Goal: Book appointment/travel/reservation

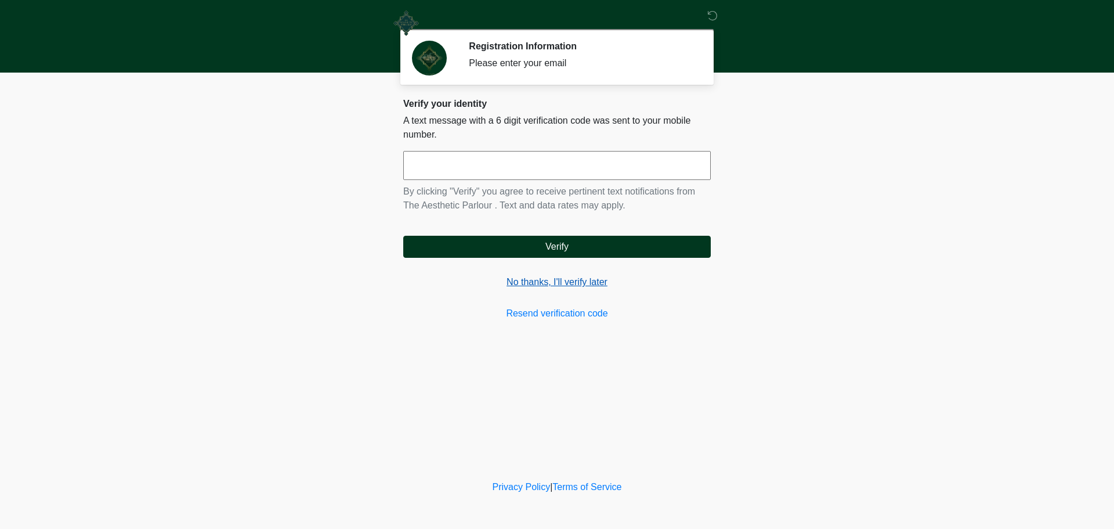
click at [567, 280] on link "No thanks, I'll verify later" at bounding box center [557, 282] width 308 height 14
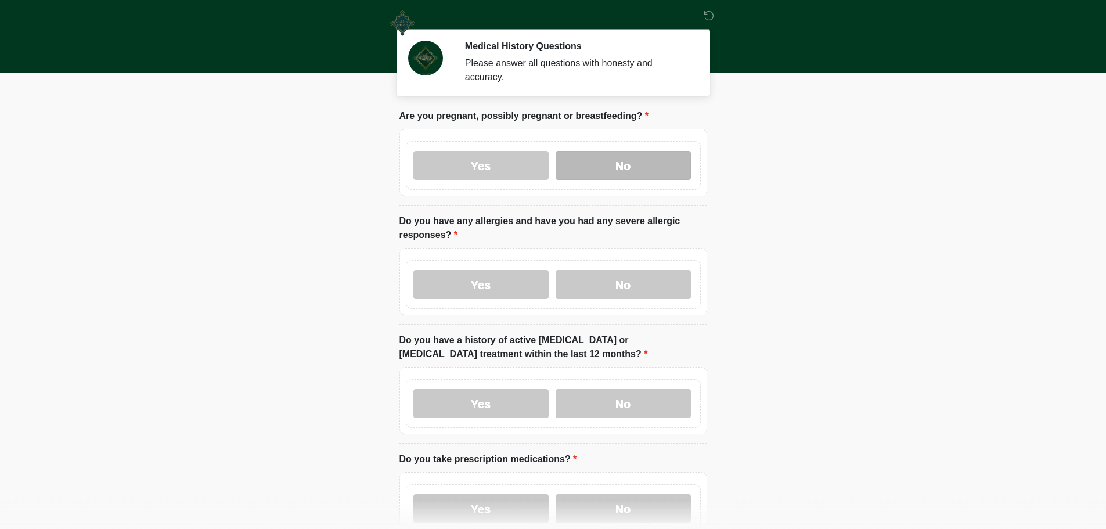
click at [654, 155] on label "No" at bounding box center [622, 165] width 135 height 29
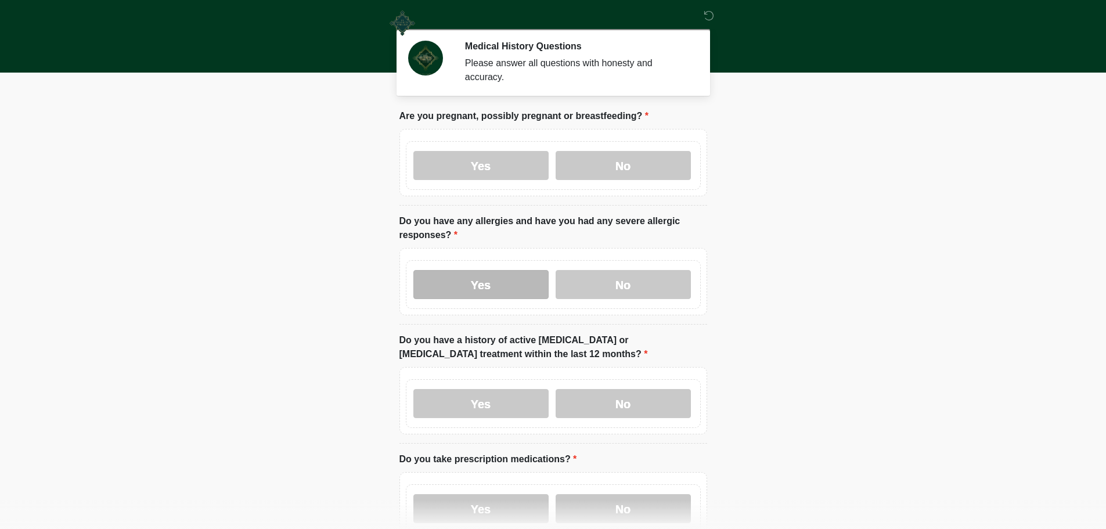
click at [490, 270] on label "Yes" at bounding box center [480, 284] width 135 height 29
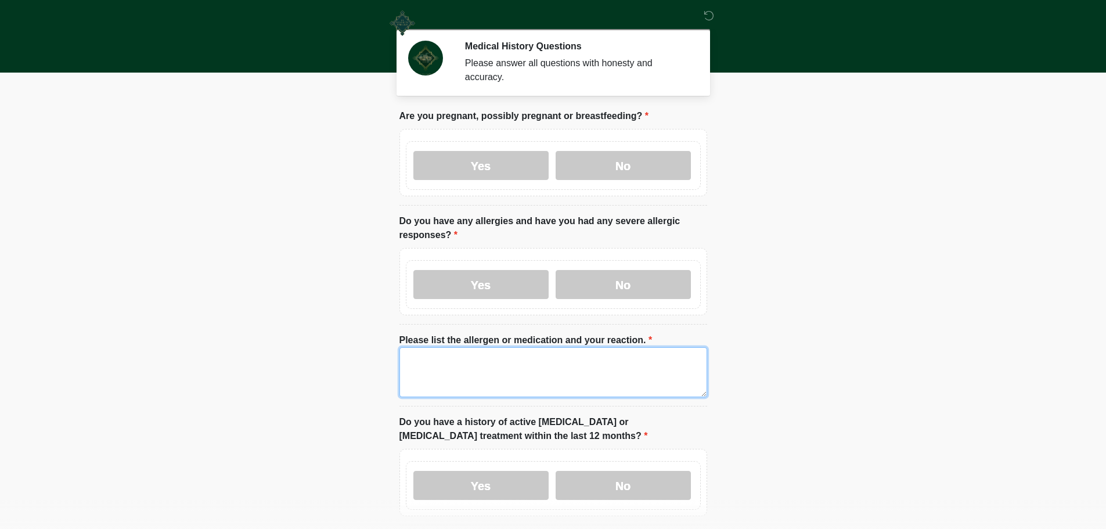
click at [411, 364] on textarea "Please list the allergen or medication and your reaction." at bounding box center [553, 372] width 308 height 50
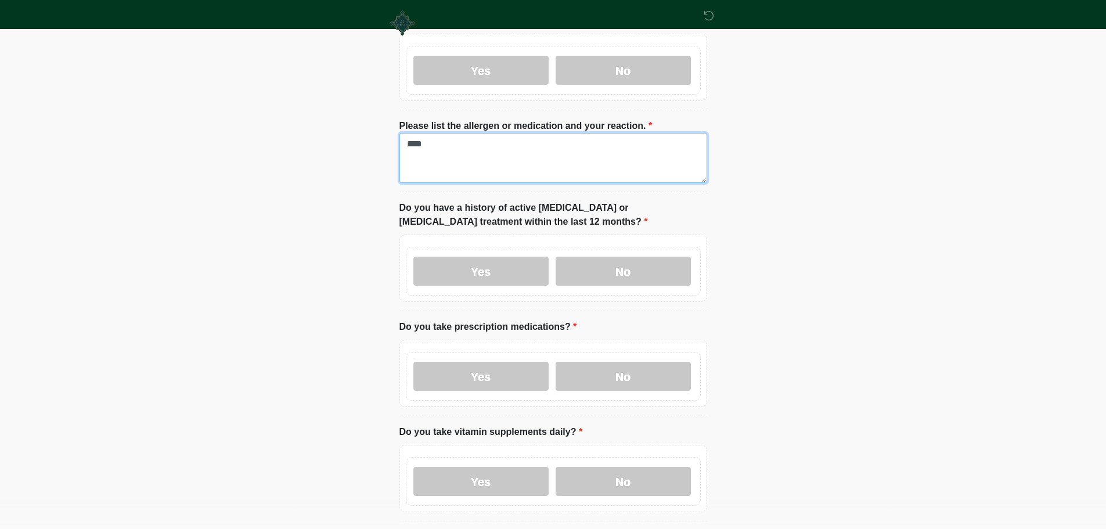
scroll to position [232, 0]
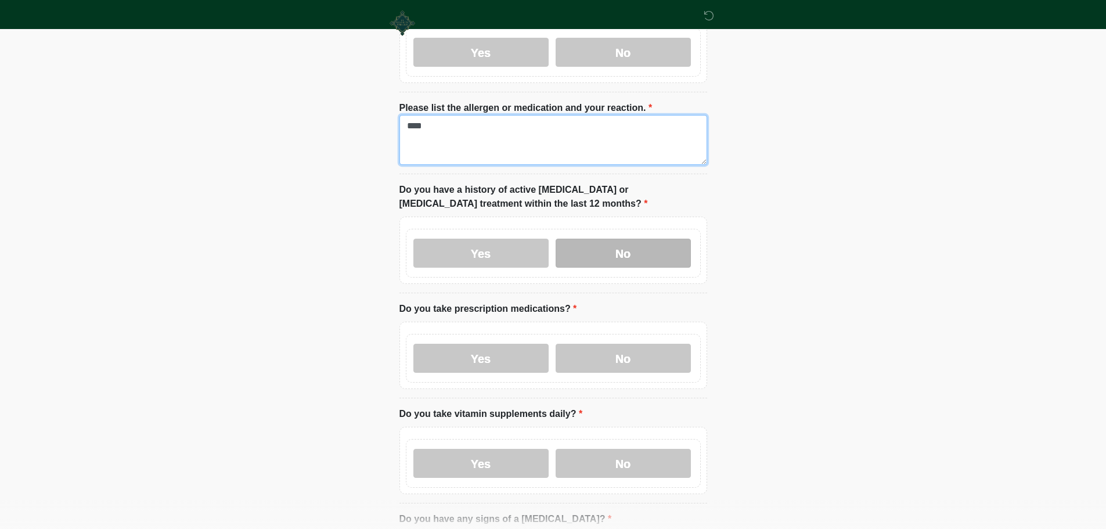
type textarea "****"
click at [654, 239] on label "No" at bounding box center [622, 253] width 135 height 29
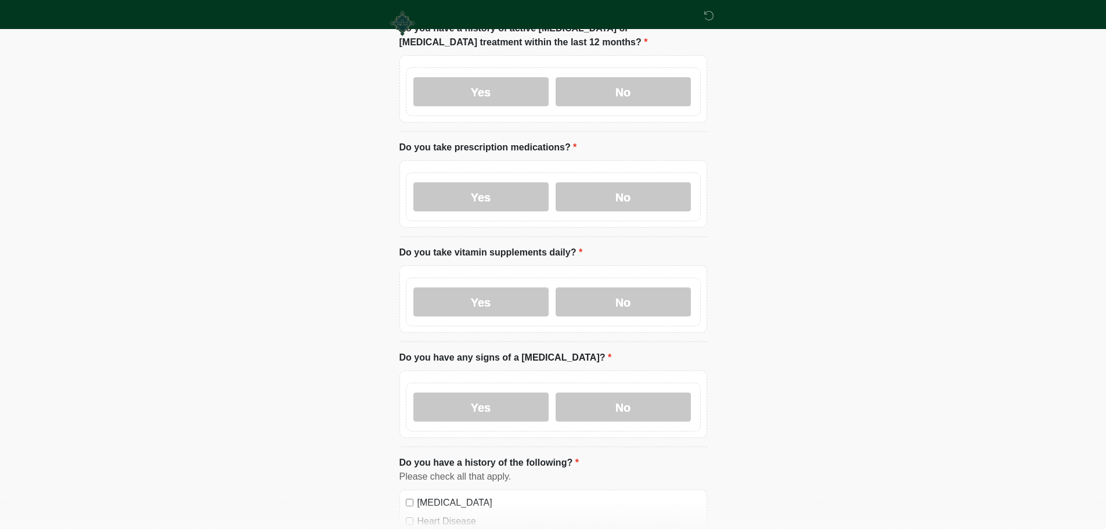
scroll to position [406, 0]
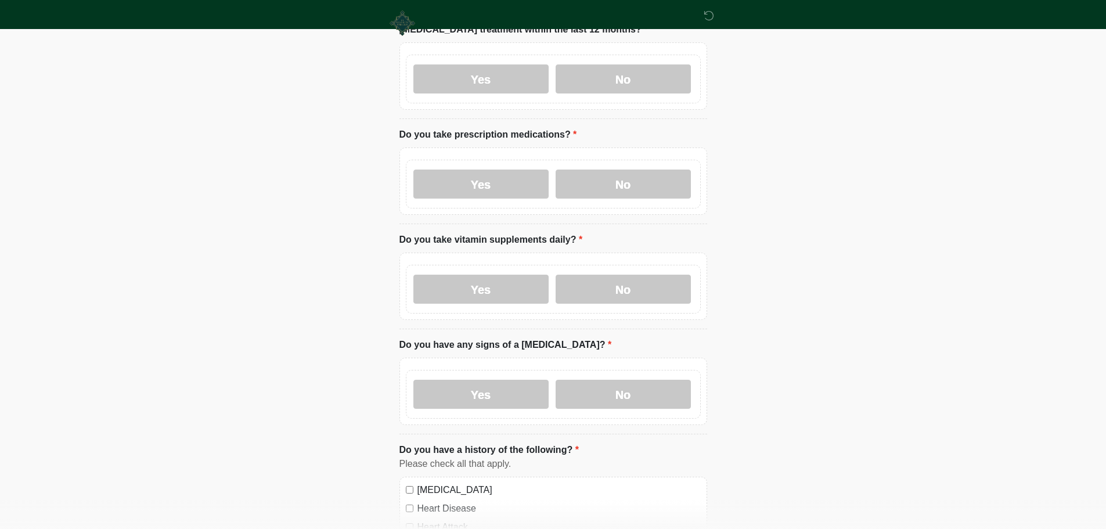
click at [461, 169] on label "Yes" at bounding box center [480, 183] width 135 height 29
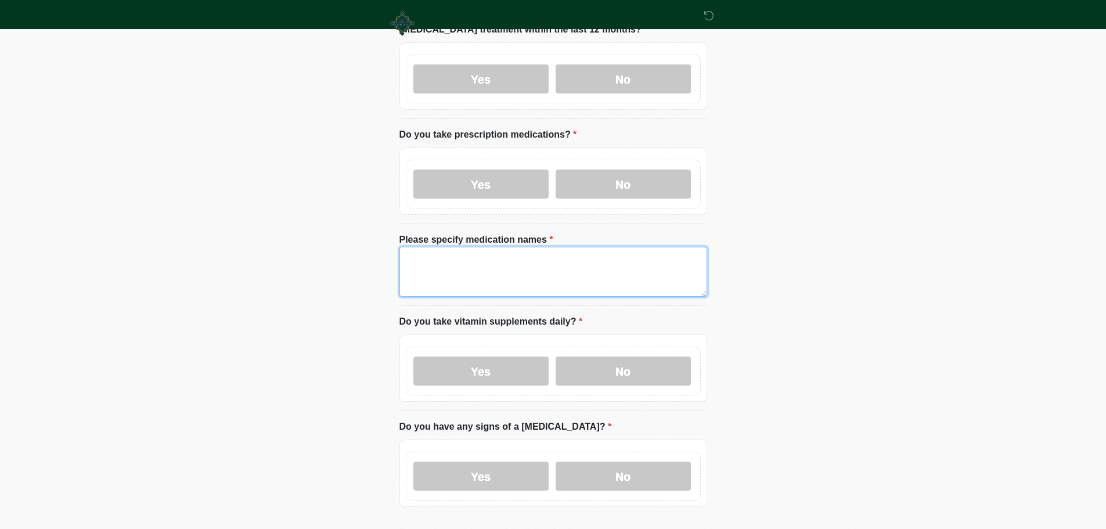
click at [488, 265] on textarea "Please specify medication names" at bounding box center [553, 272] width 308 height 50
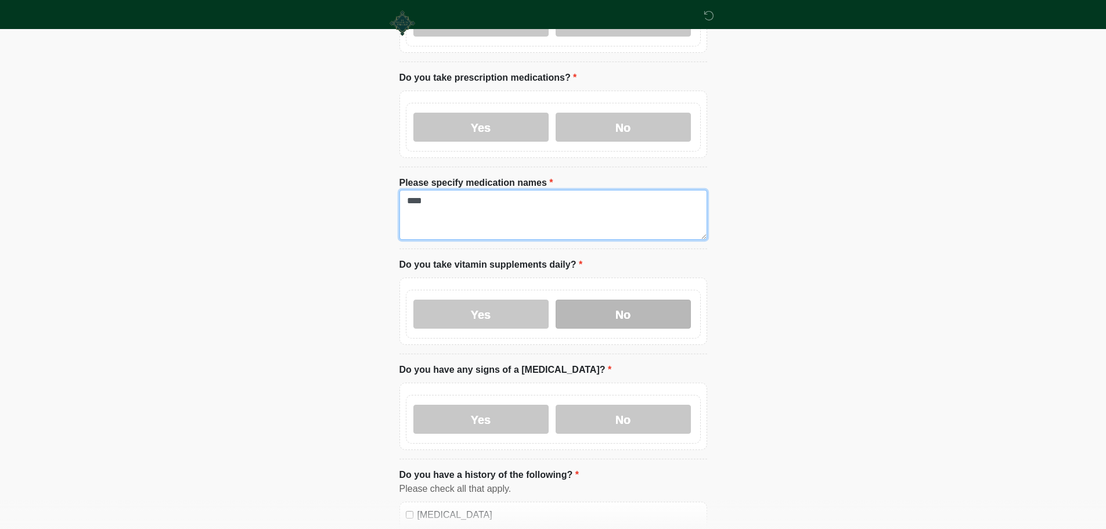
scroll to position [522, 0]
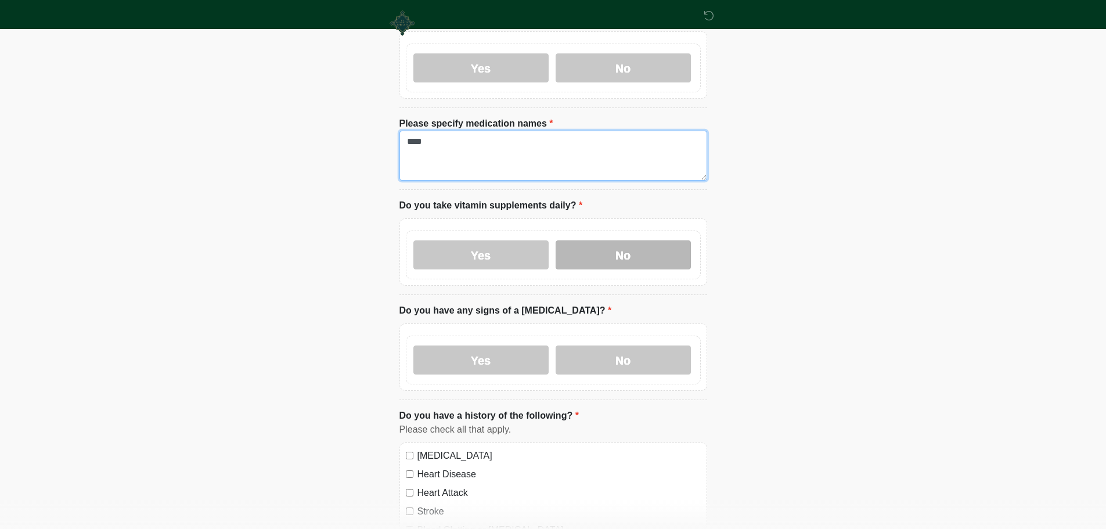
type textarea "****"
click at [590, 246] on label "No" at bounding box center [622, 254] width 135 height 29
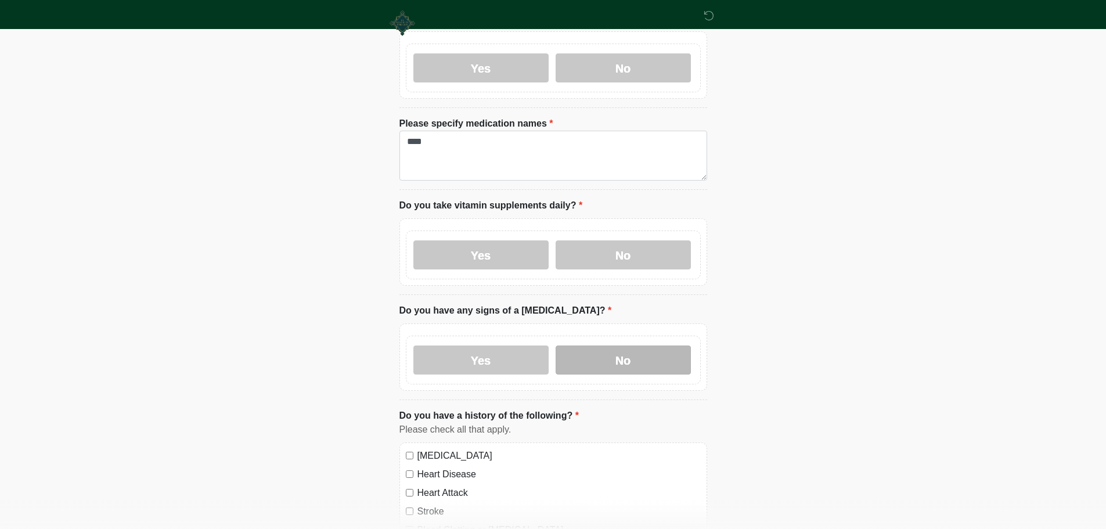
click at [629, 345] on label "No" at bounding box center [622, 359] width 135 height 29
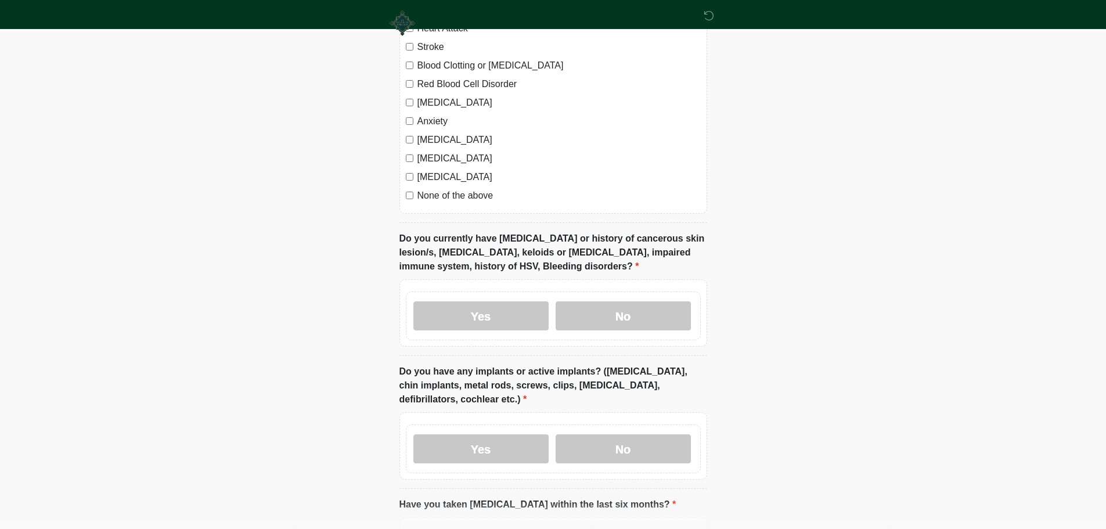
scroll to position [1045, 0]
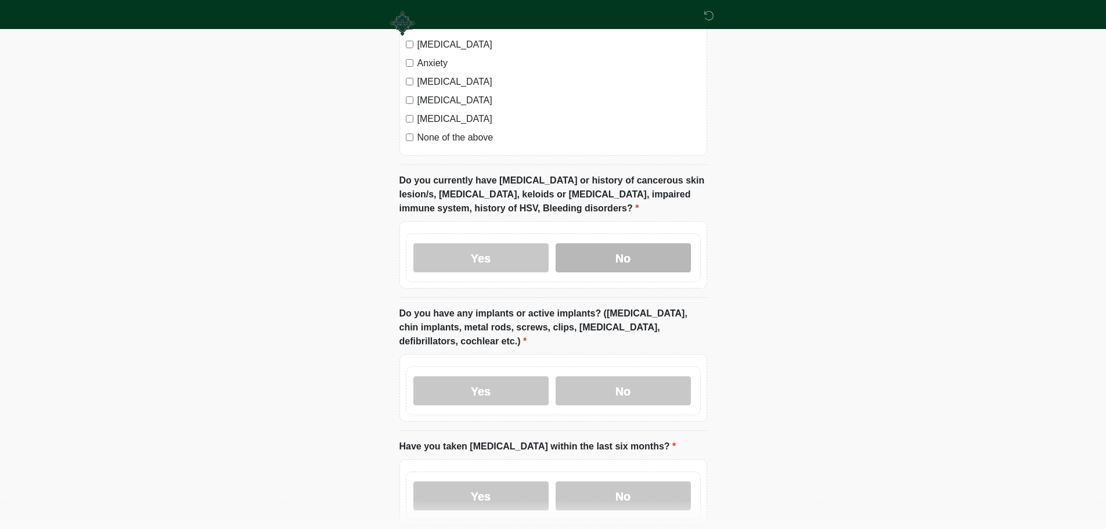
click at [617, 246] on label "No" at bounding box center [622, 257] width 135 height 29
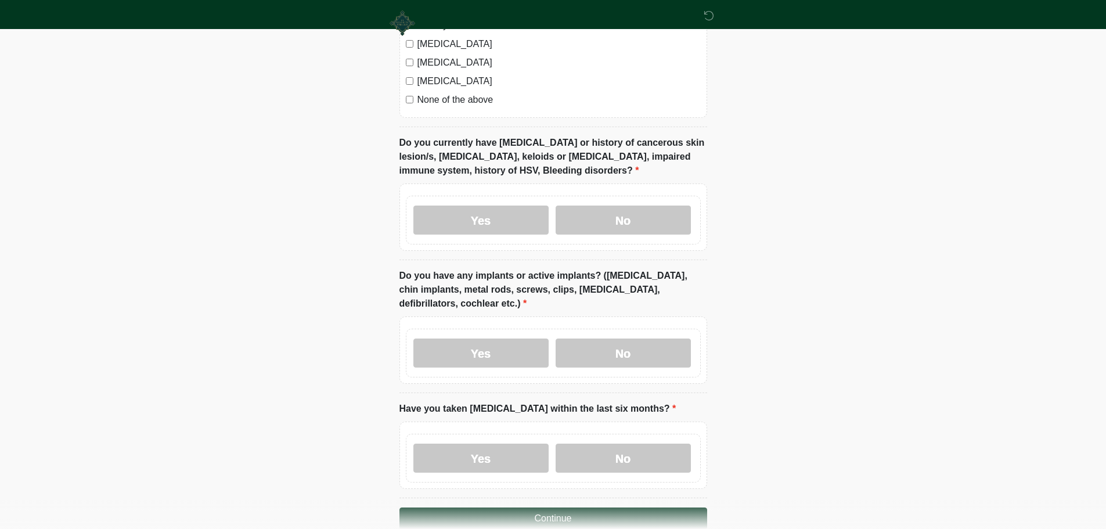
scroll to position [1103, 0]
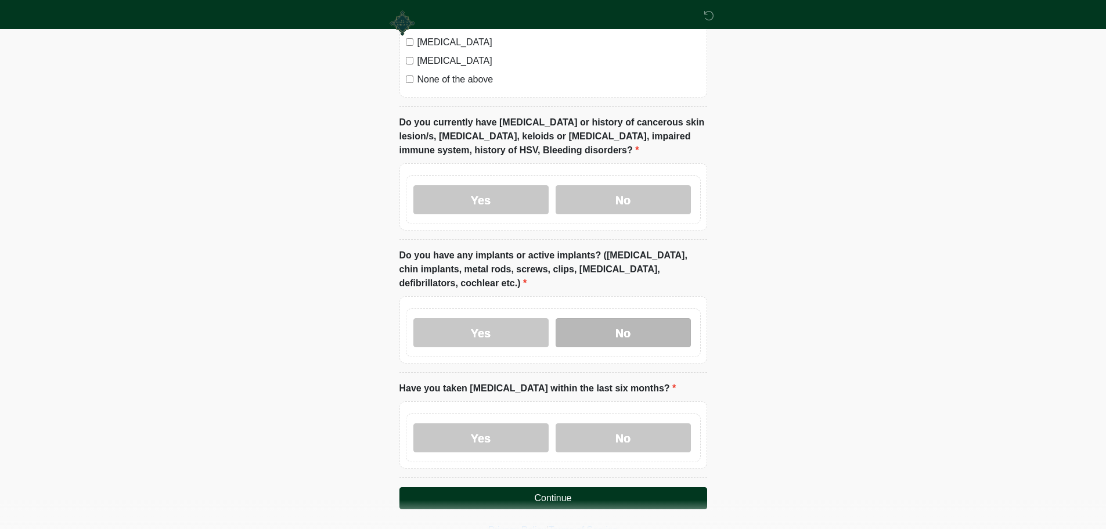
click at [673, 318] on label "No" at bounding box center [622, 332] width 135 height 29
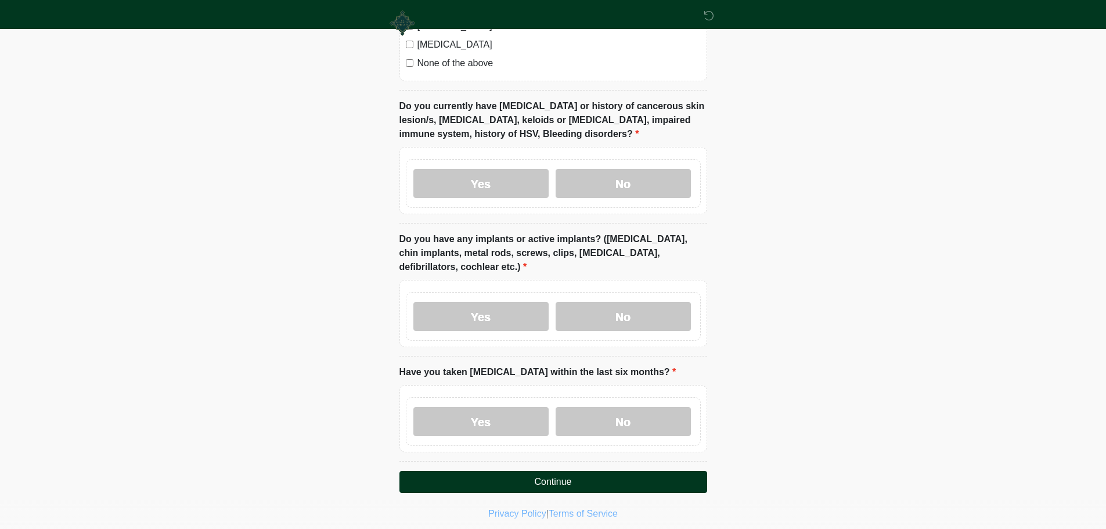
scroll to position [1135, 0]
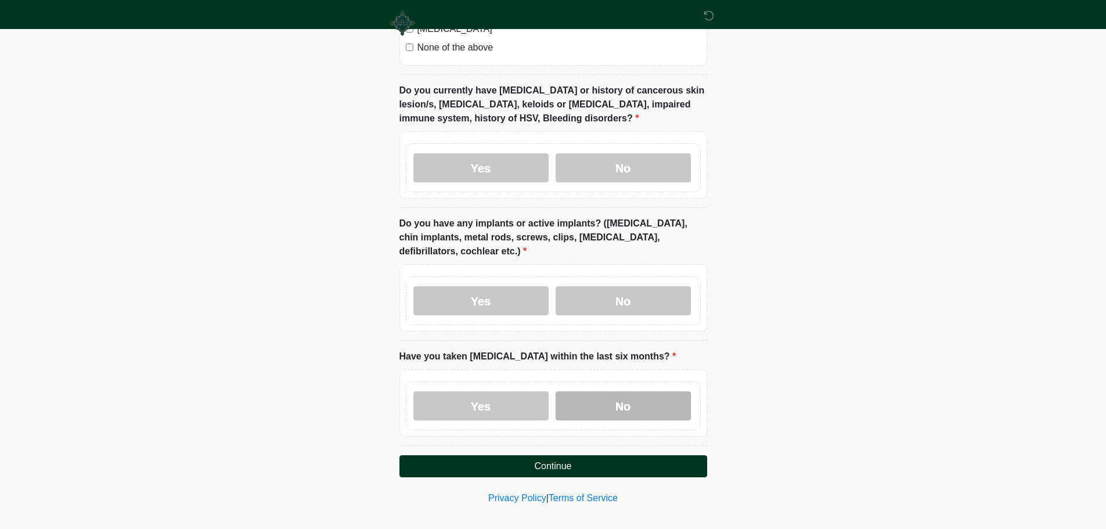
click at [630, 391] on label "No" at bounding box center [622, 405] width 135 height 29
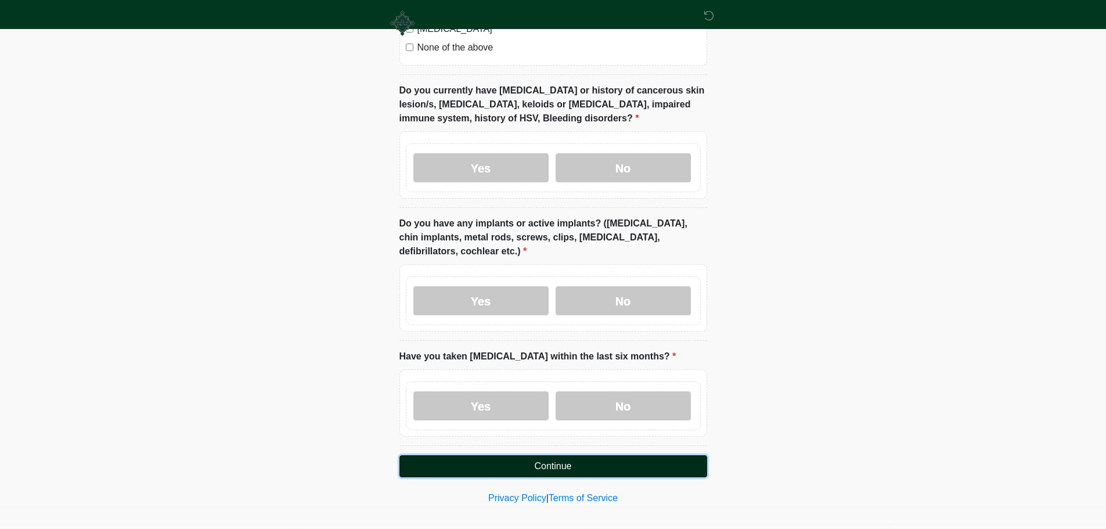
click at [566, 455] on button "Continue" at bounding box center [553, 466] width 308 height 22
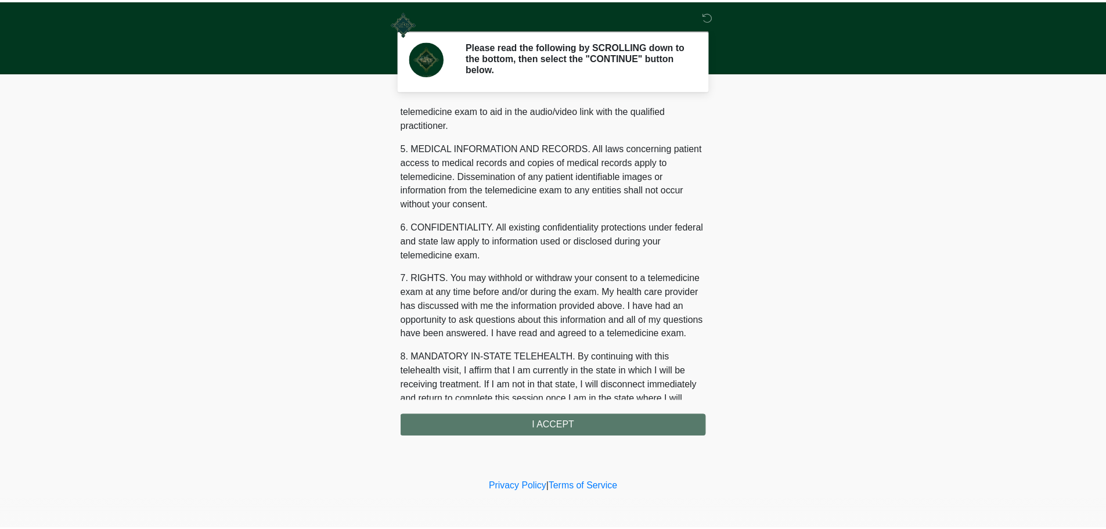
scroll to position [391, 0]
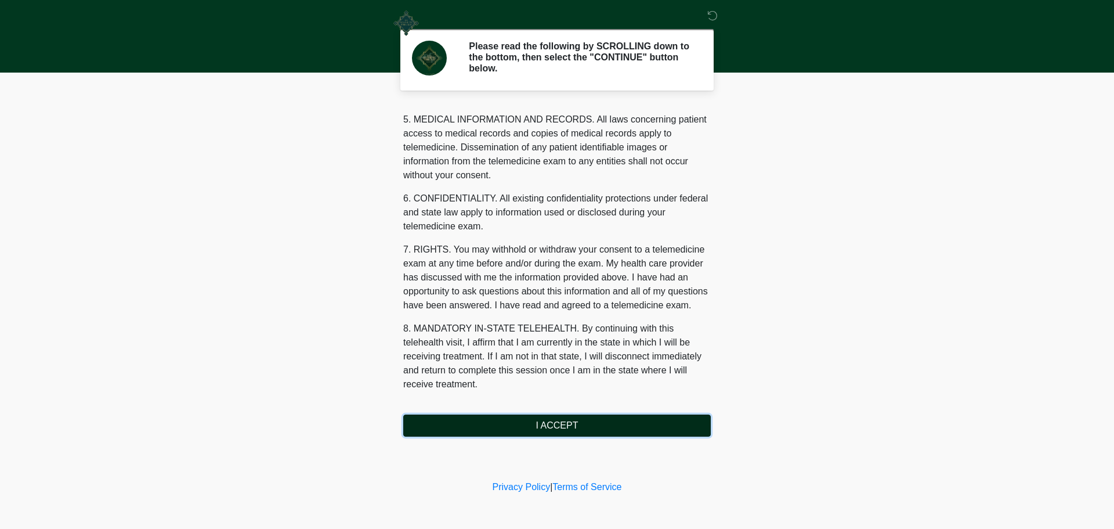
click at [578, 424] on button "I ACCEPT" at bounding box center [557, 425] width 308 height 22
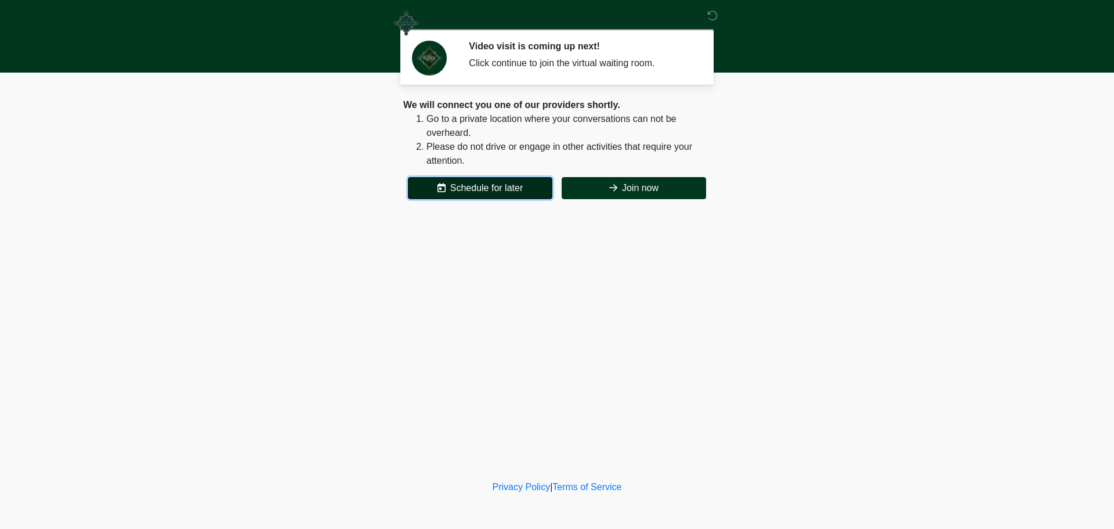
click at [478, 183] on button "Schedule for later" at bounding box center [480, 188] width 145 height 22
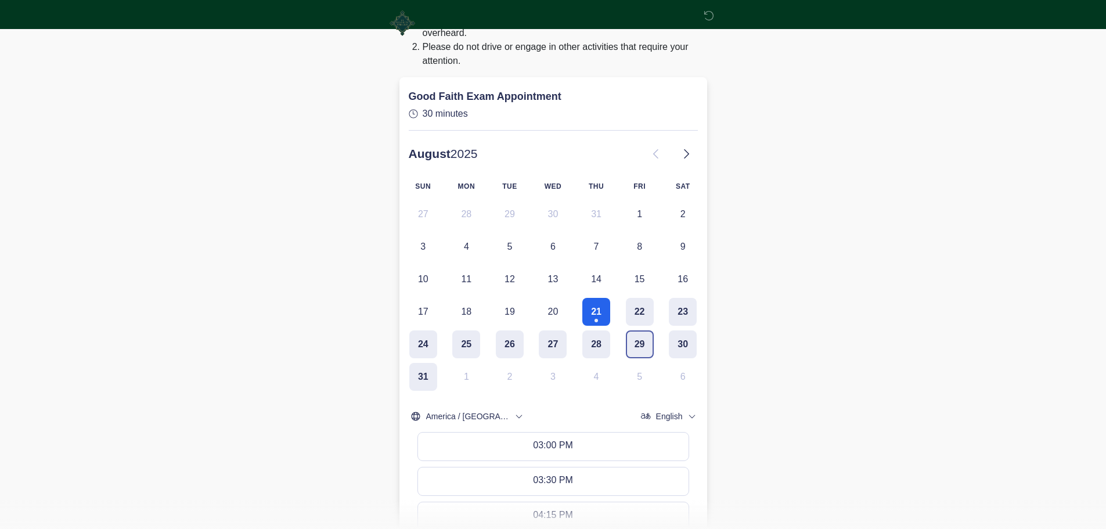
scroll to position [116, 0]
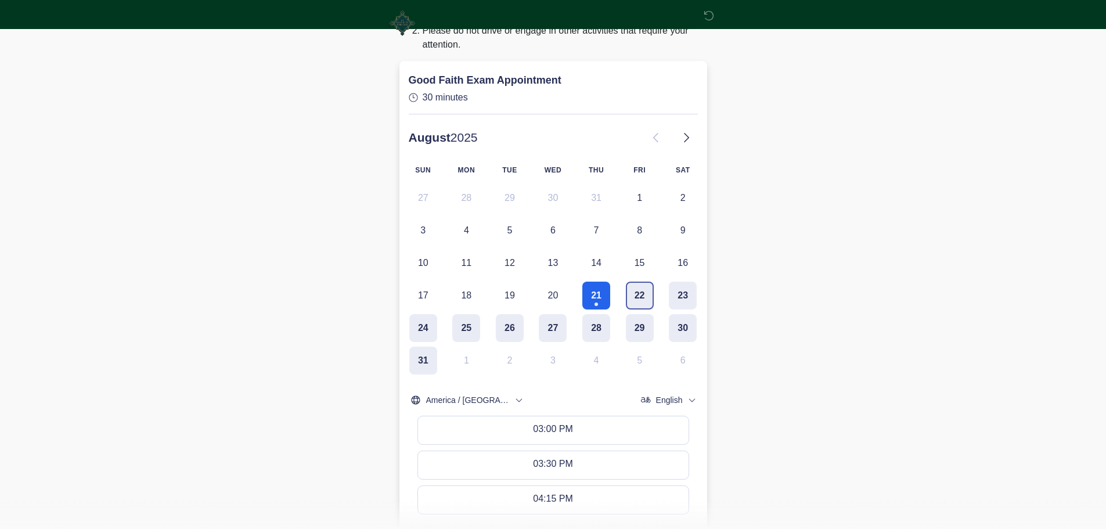
click at [636, 300] on button "22" at bounding box center [640, 295] width 28 height 28
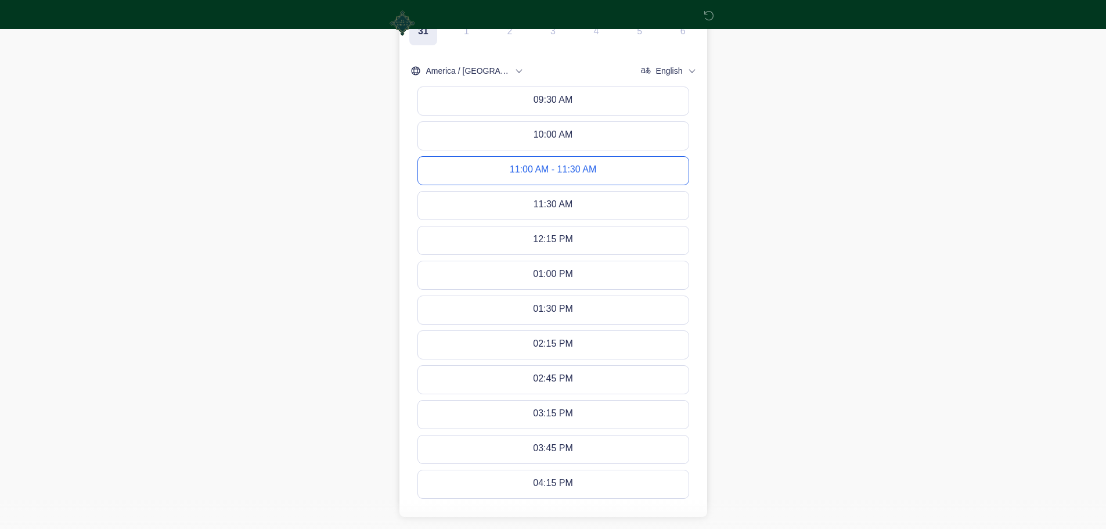
scroll to position [521, 0]
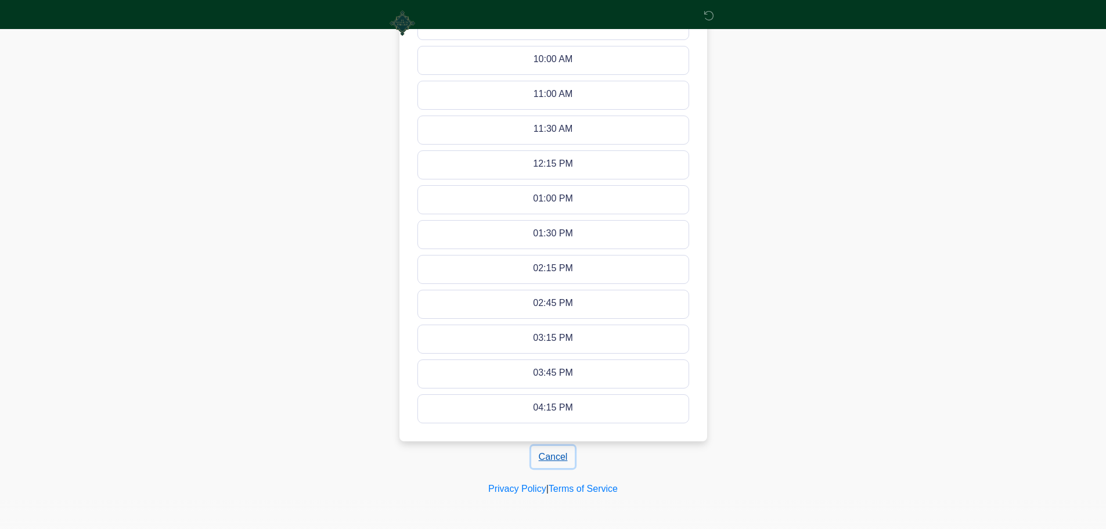
click at [566, 450] on button "Cancel" at bounding box center [553, 457] width 44 height 22
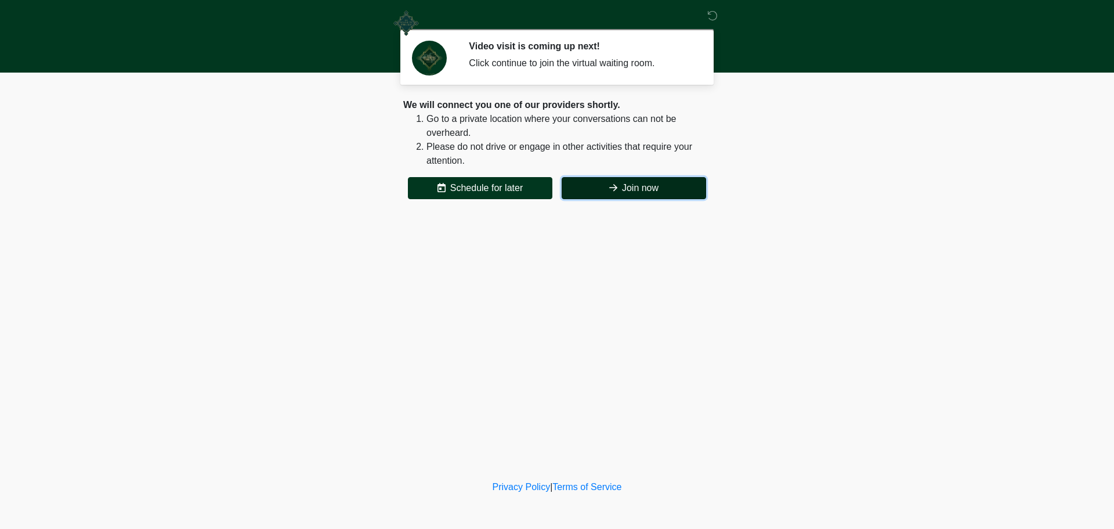
click at [630, 193] on button "Join now" at bounding box center [634, 188] width 145 height 22
